Goal: Navigation & Orientation: Find specific page/section

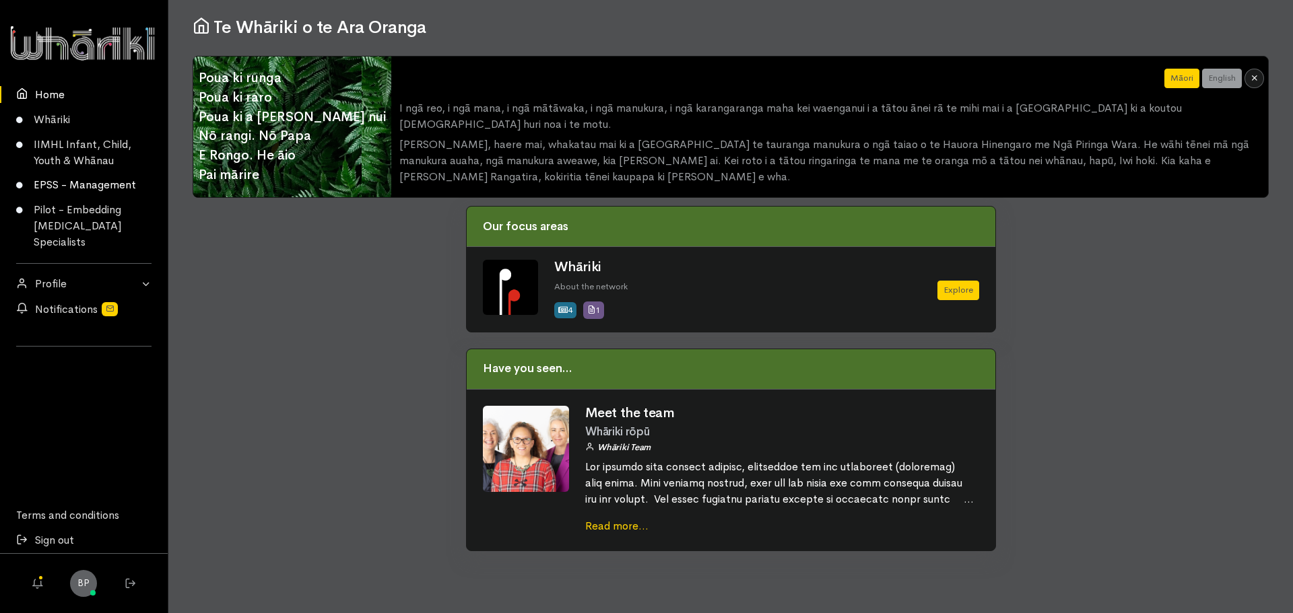
click at [96, 186] on link "EPSS - Management" at bounding box center [84, 185] width 168 height 25
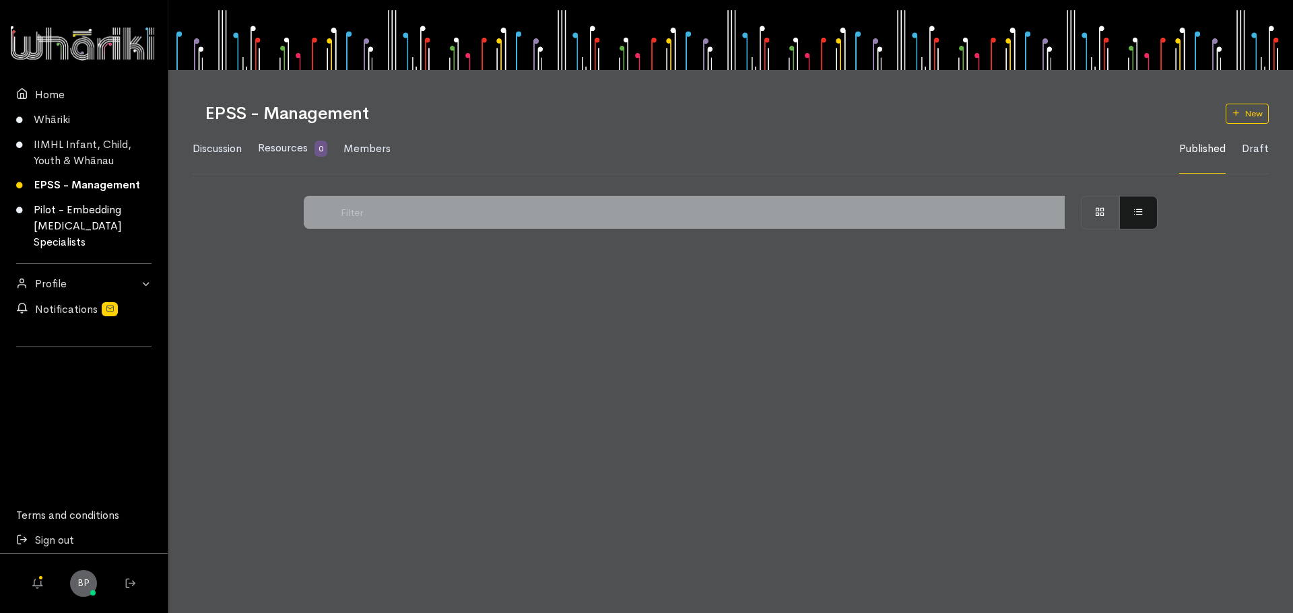
click at [92, 213] on link "Pilot - Embedding [MEDICAL_DATA] Specialists" at bounding box center [84, 226] width 168 height 57
click at [90, 159] on link "IIMHL Infant, Child, Youth & Whānau" at bounding box center [84, 152] width 168 height 41
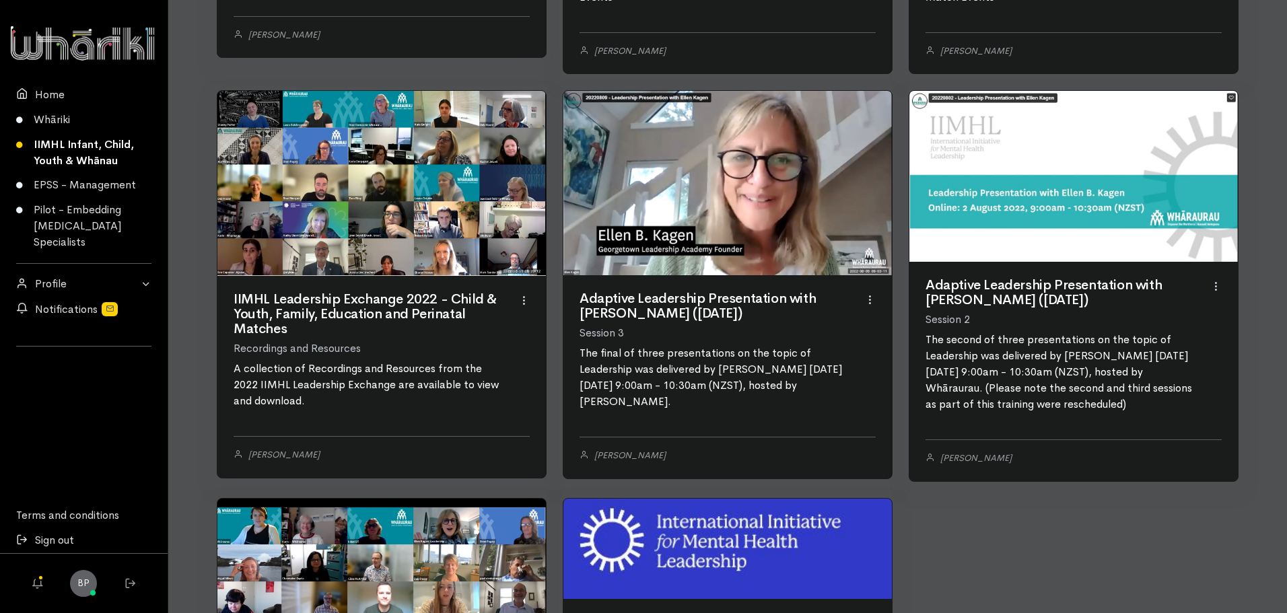
scroll to position [153, 0]
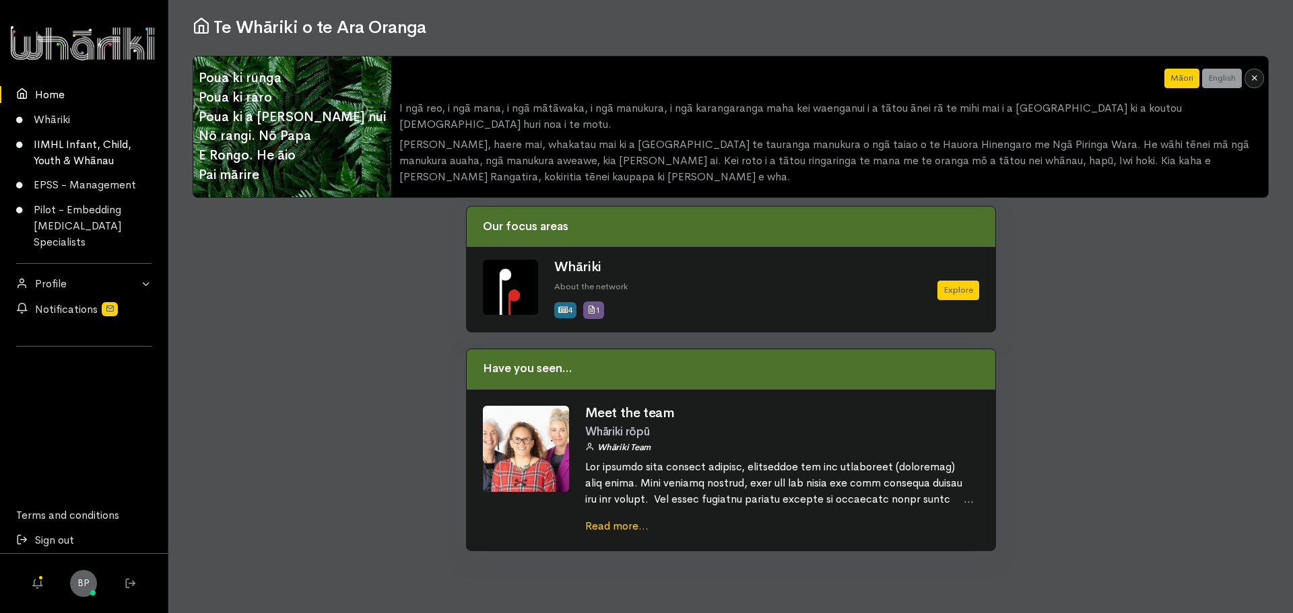
click at [65, 149] on link "IIMHL Infant, Child, Youth & Whānau" at bounding box center [84, 152] width 168 height 41
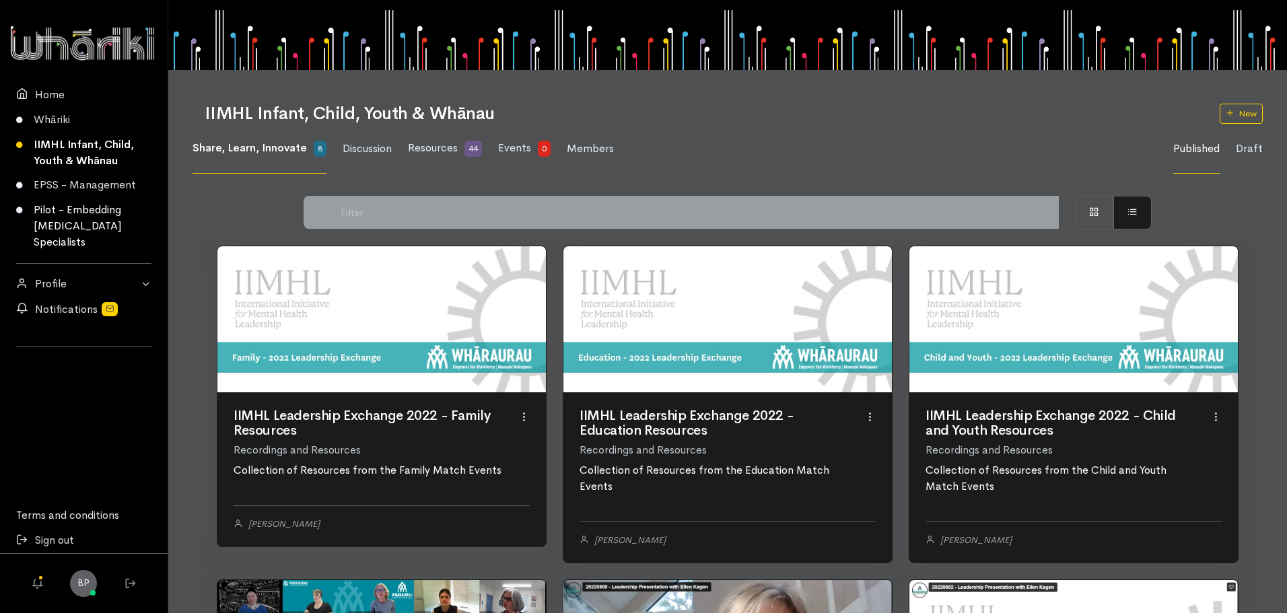
click at [79, 219] on link "Pilot - Embedding [MEDICAL_DATA] Specialists" at bounding box center [84, 226] width 168 height 57
